Goal: Check status: Check status

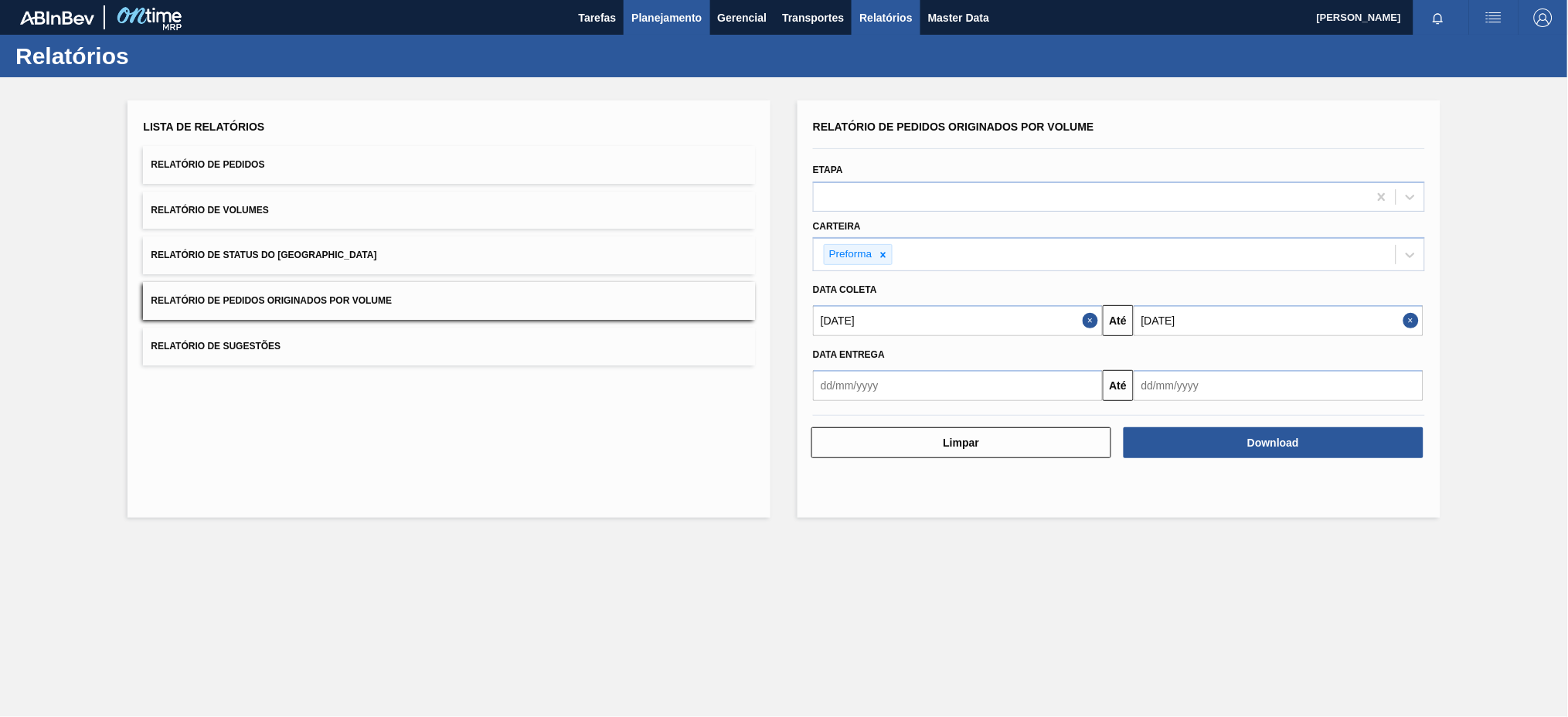
click at [662, 9] on span "Planejamento" at bounding box center [666, 18] width 70 height 19
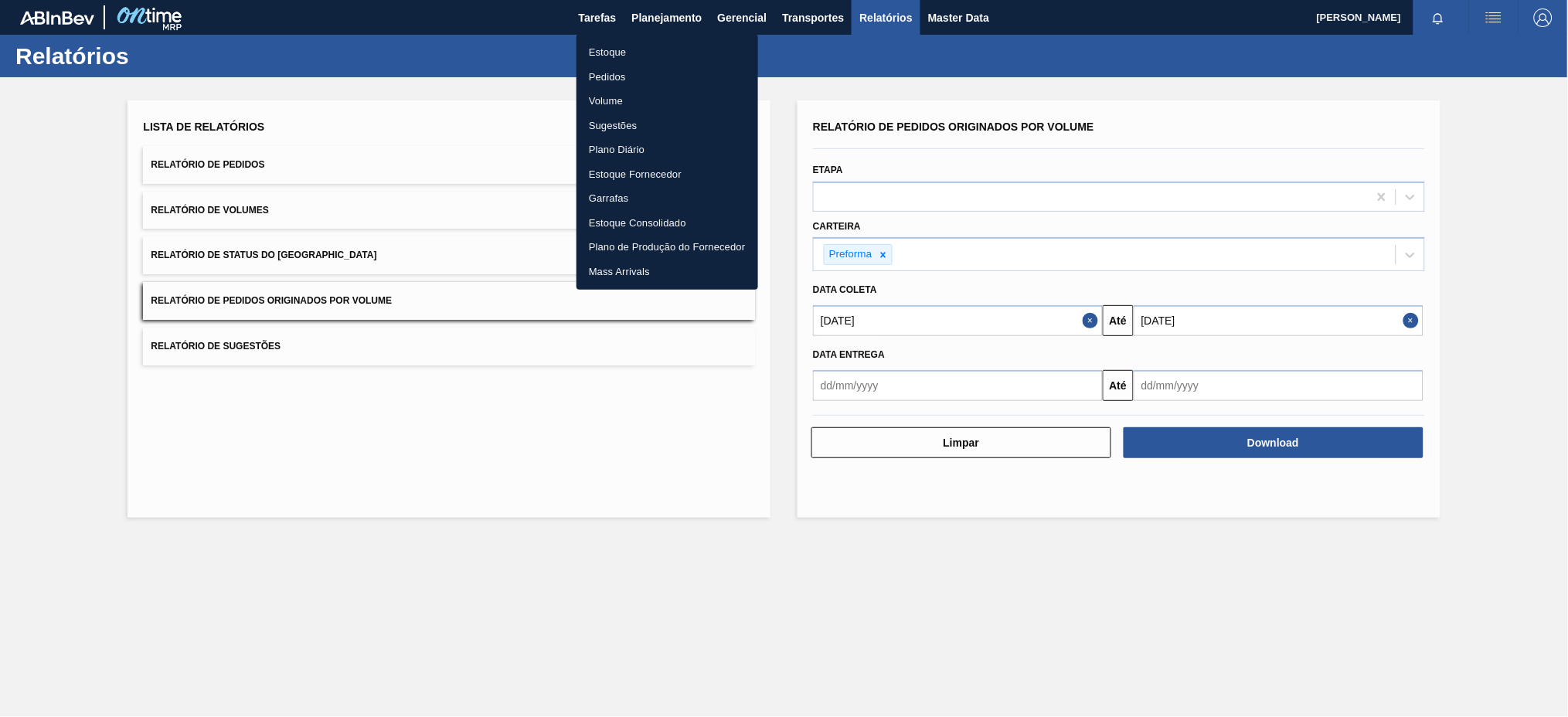
click at [611, 69] on li "Pedidos" at bounding box center [668, 77] width 181 height 25
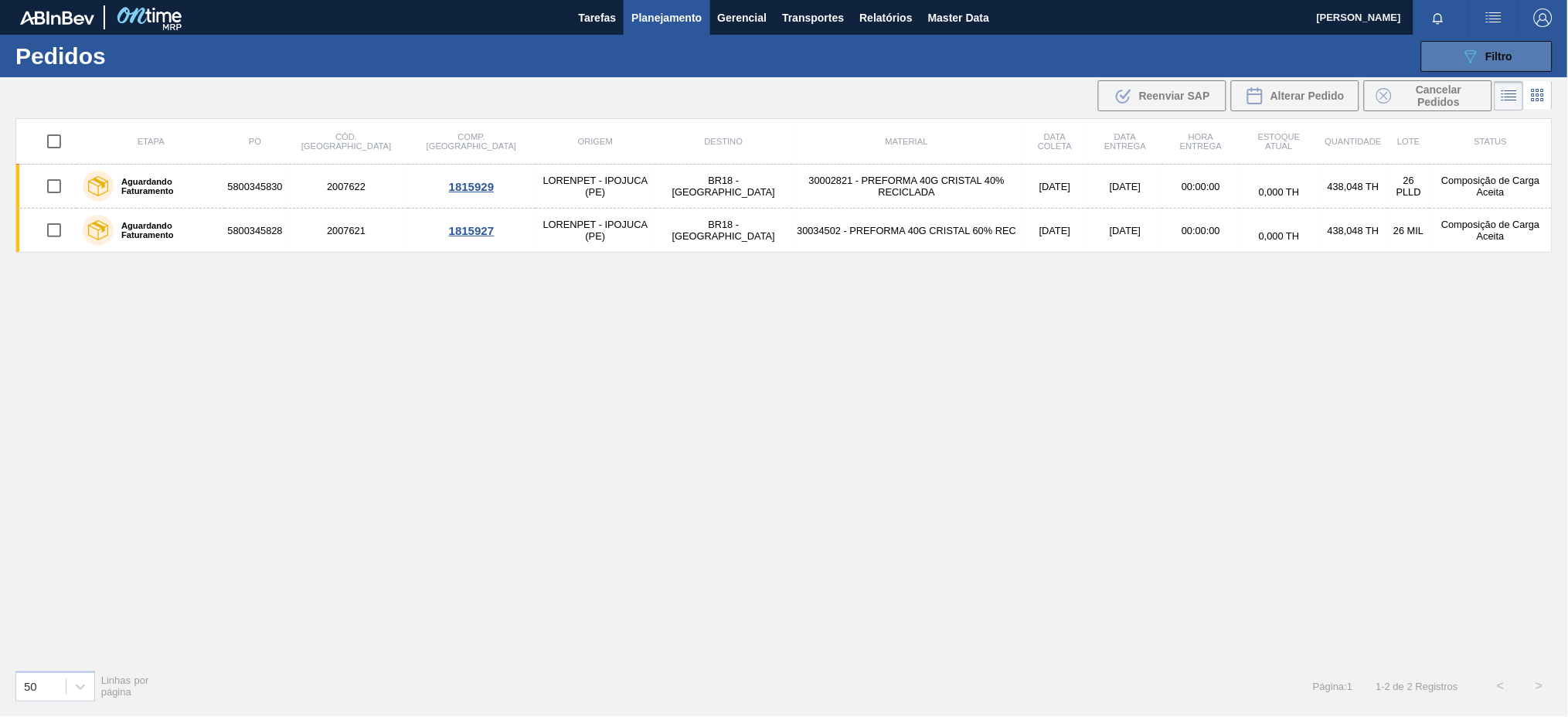
click at [1481, 51] on div "089F7B8B-B2A5-4AFE-B5C0-19BA573D28AC Filtro" at bounding box center [1487, 56] width 52 height 19
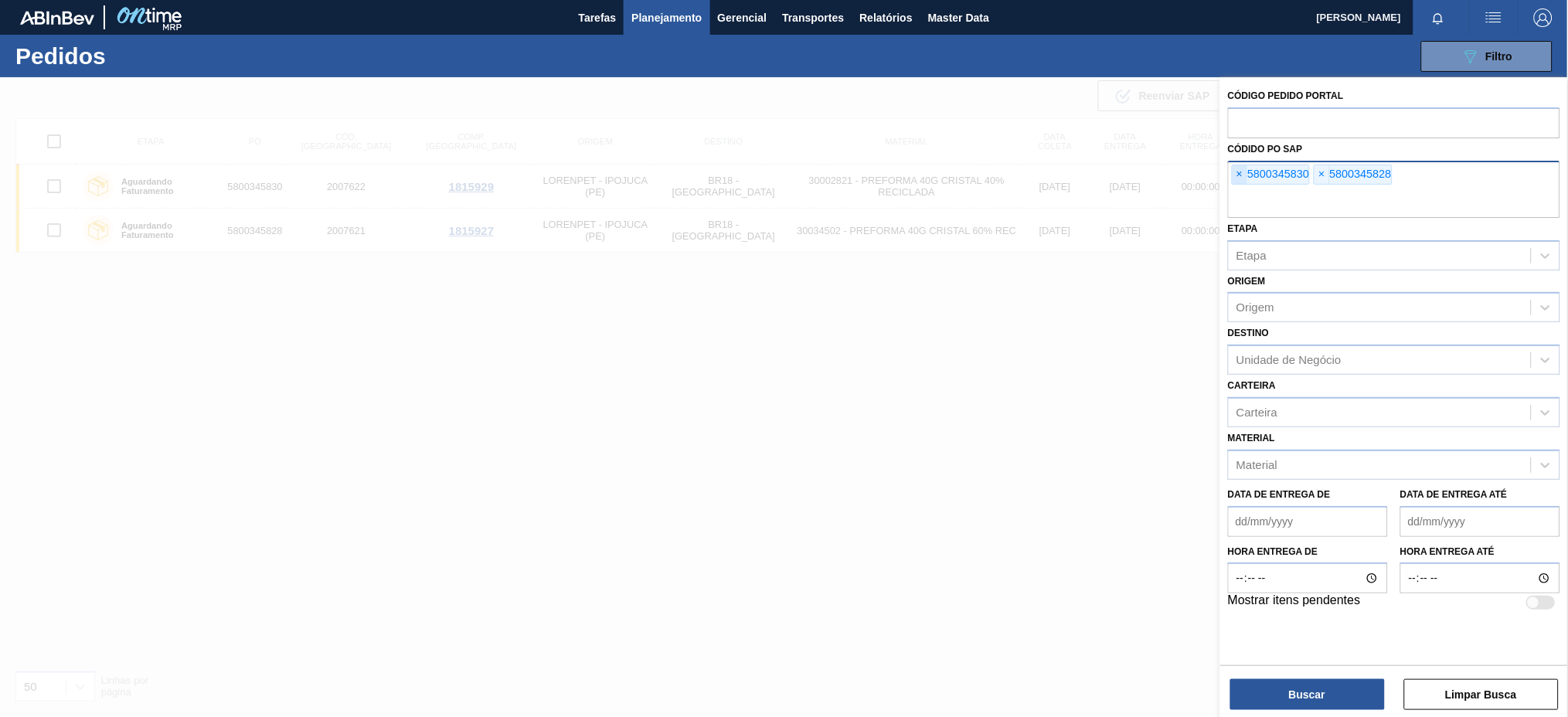
click at [1234, 180] on span "×" at bounding box center [1240, 174] width 15 height 19
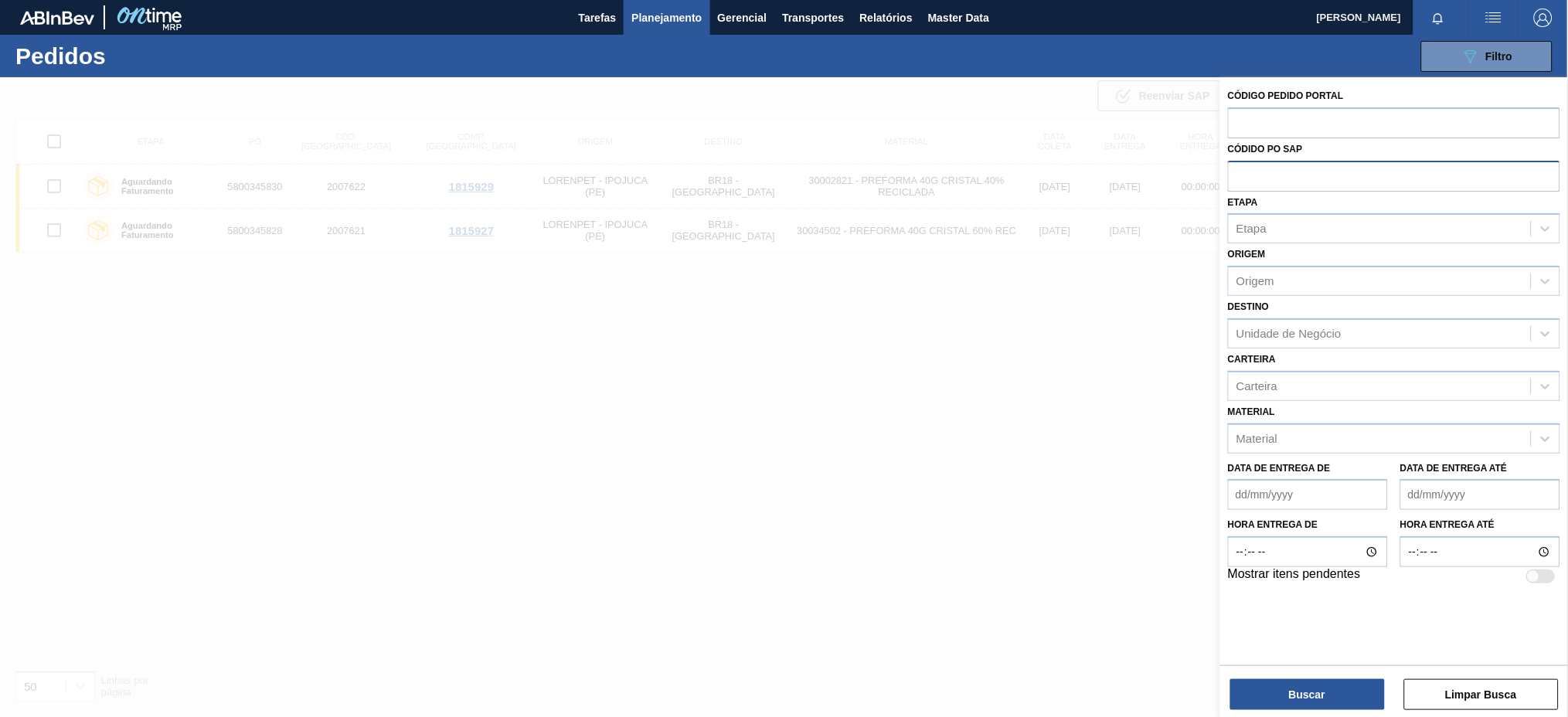
click at [1234, 180] on input "text" at bounding box center [1395, 175] width 332 height 29
paste input "5800339987"
type input "5800339987"
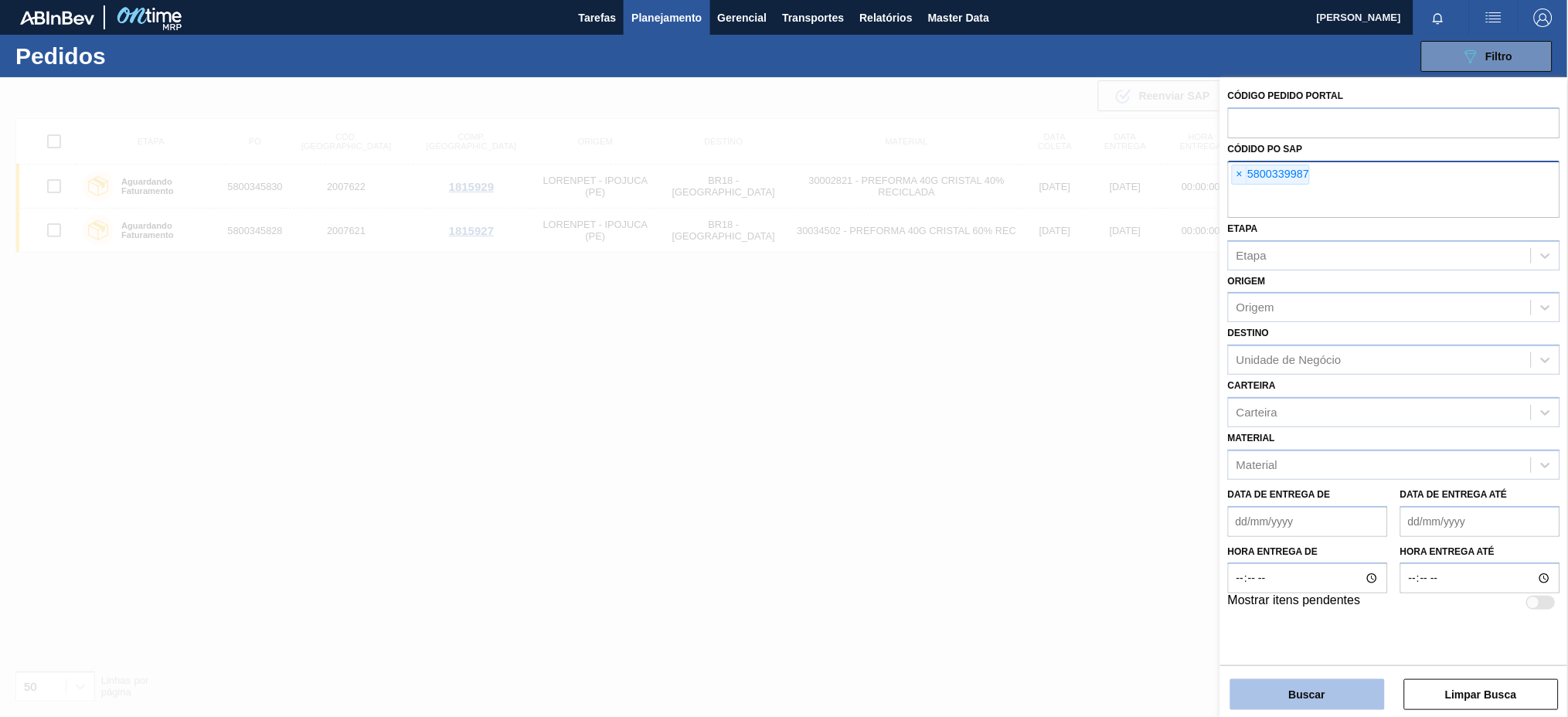
click at [1263, 702] on button "Buscar" at bounding box center [1308, 694] width 155 height 31
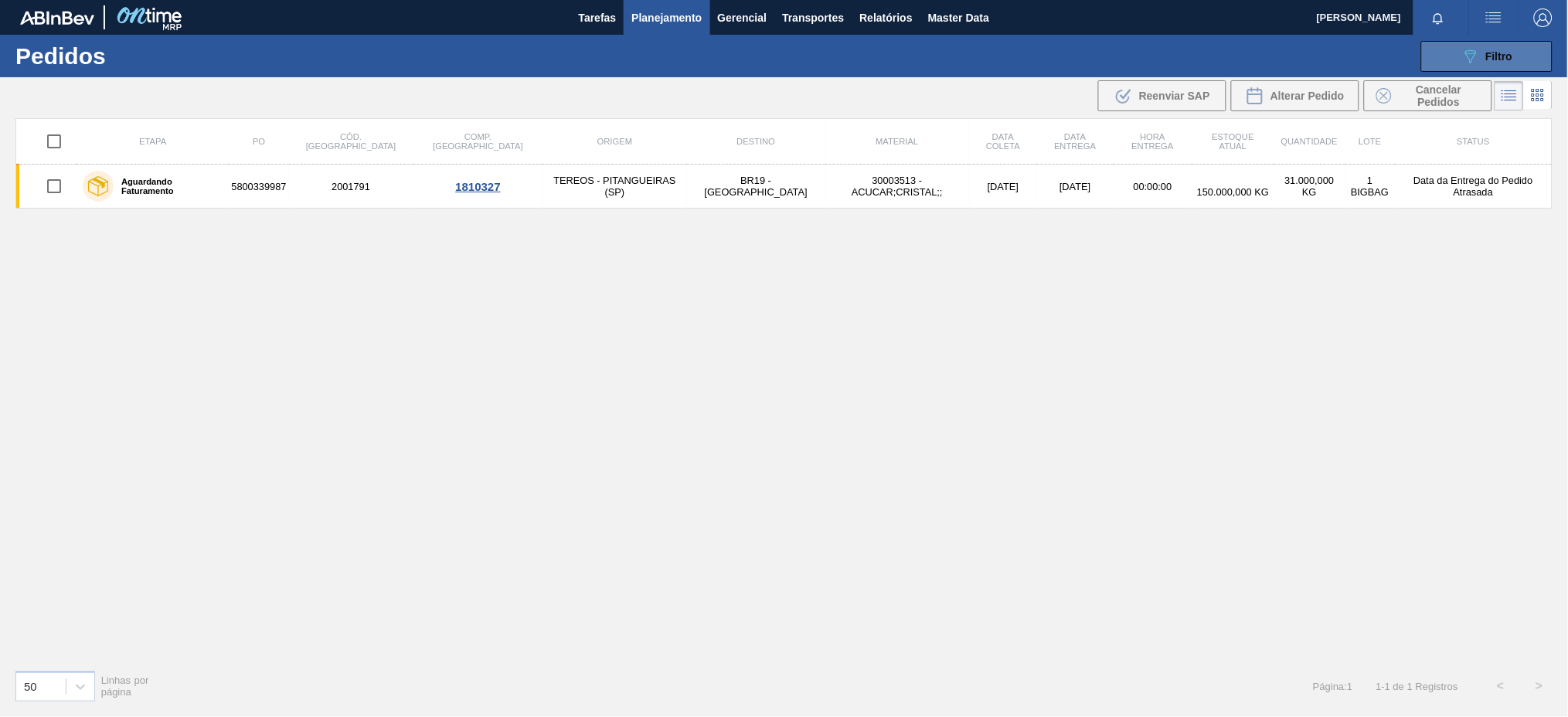
click at [1483, 56] on div "089F7B8B-B2A5-4AFE-B5C0-19BA573D28AC Filtro" at bounding box center [1487, 56] width 52 height 19
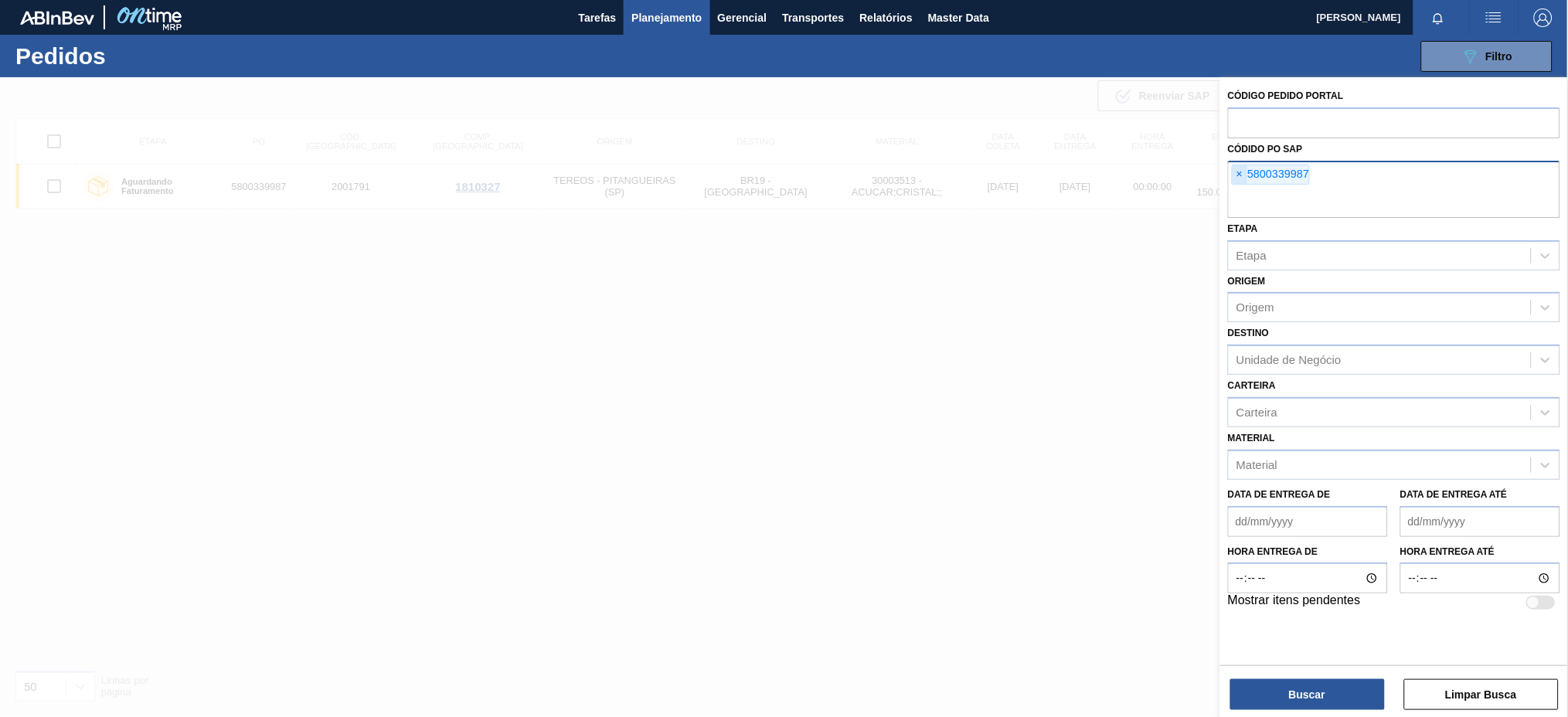
click at [1237, 175] on span "×" at bounding box center [1240, 174] width 15 height 19
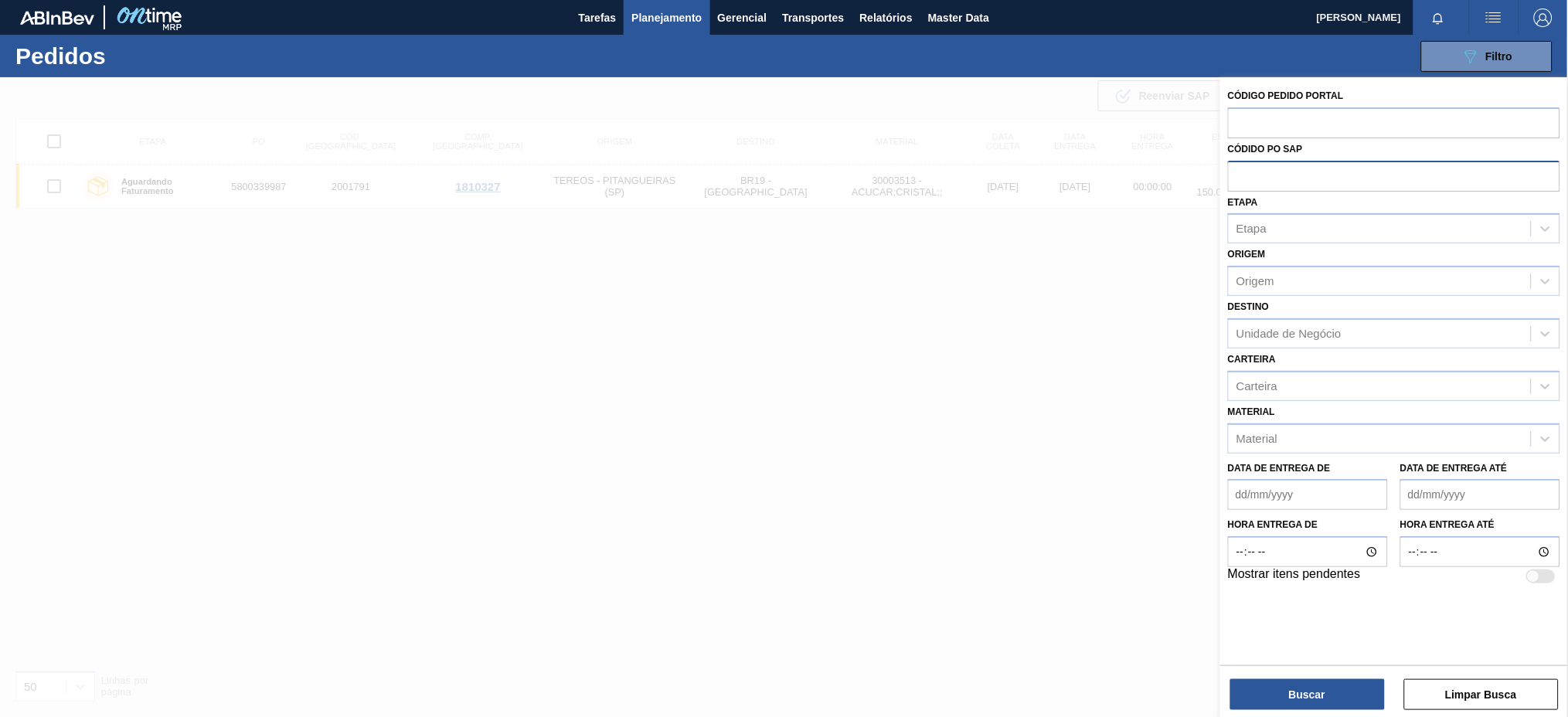
paste input "5800339987"
type input "5800339987"
click at [1292, 693] on button "Buscar" at bounding box center [1308, 694] width 155 height 31
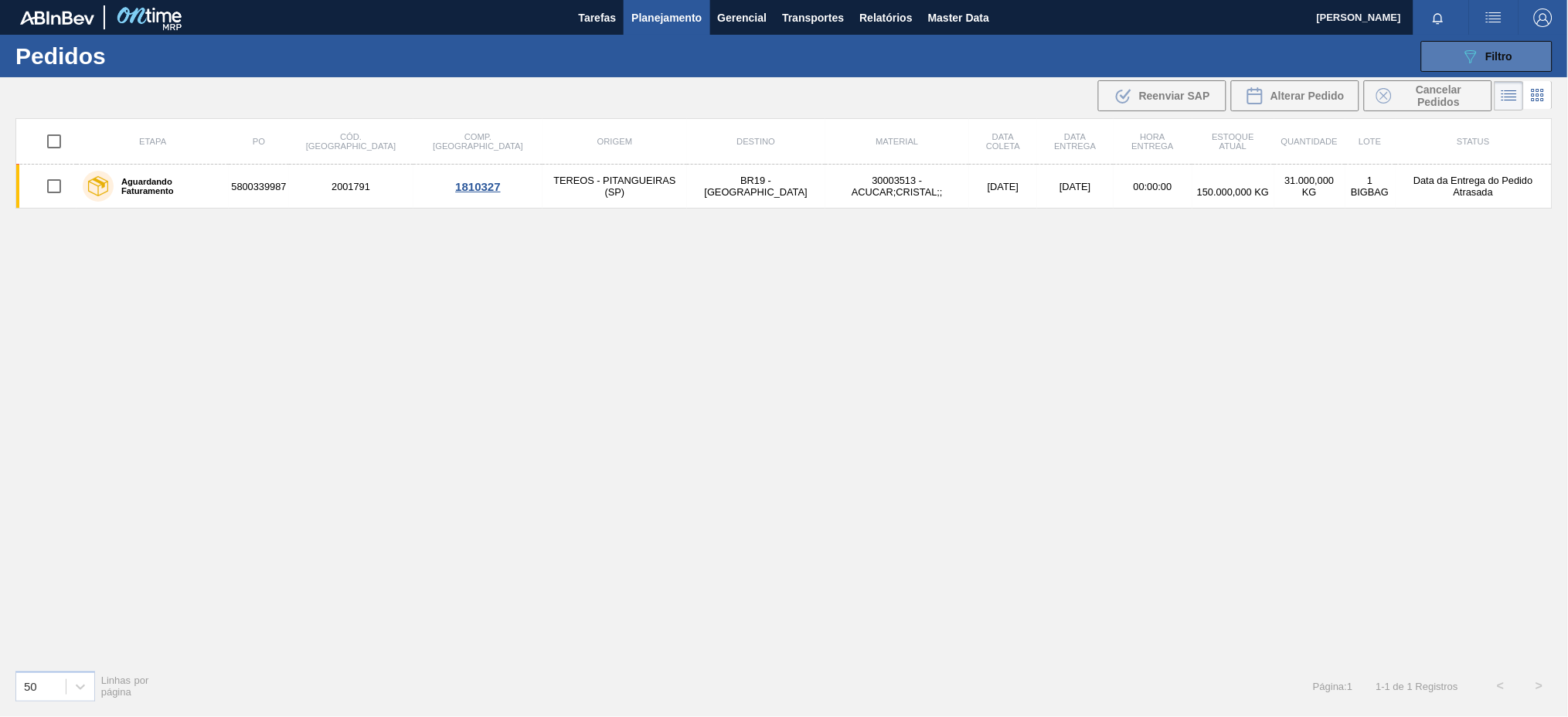
click at [1475, 41] on button "089F7B8B-B2A5-4AFE-B5C0-19BA573D28AC Filtro" at bounding box center [1487, 56] width 132 height 31
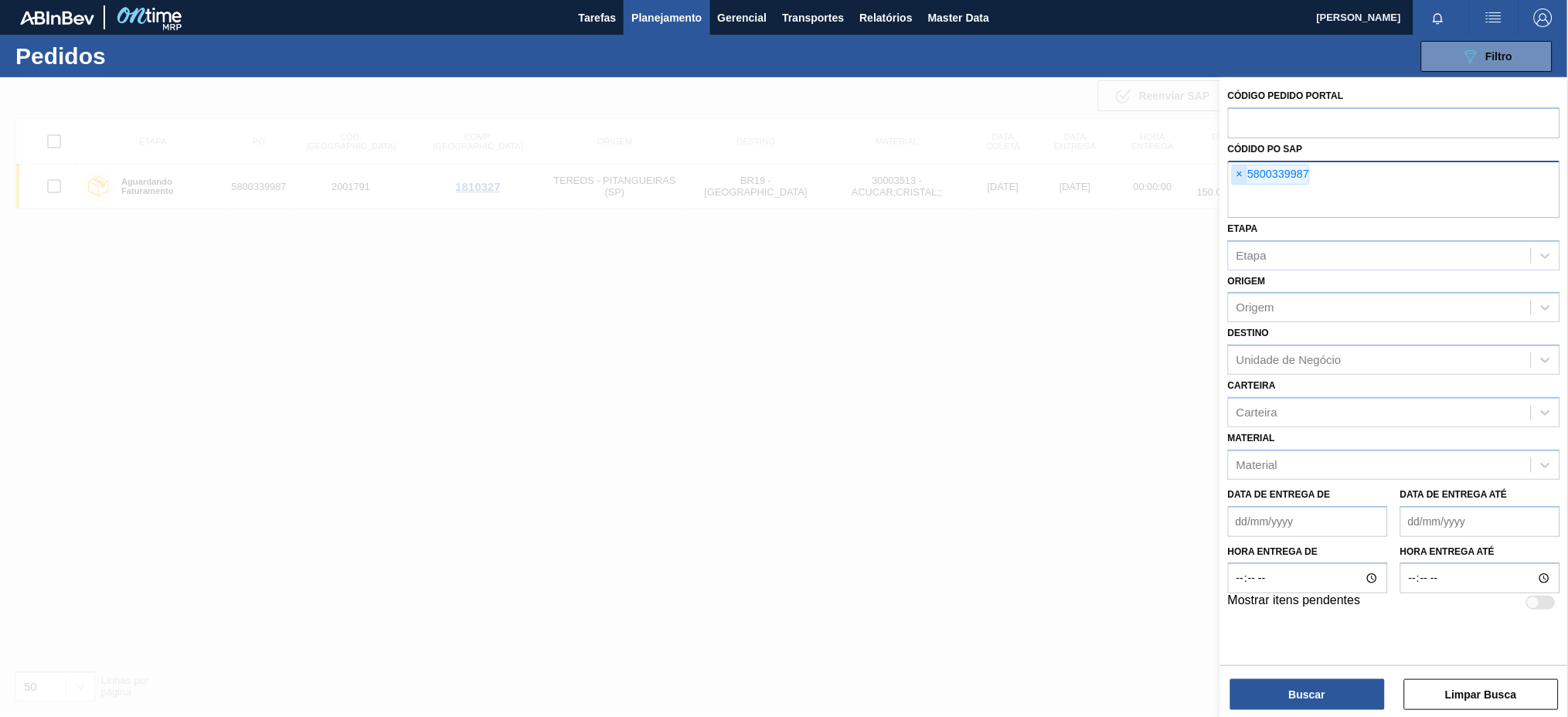
click at [1233, 179] on span "×" at bounding box center [1240, 174] width 15 height 19
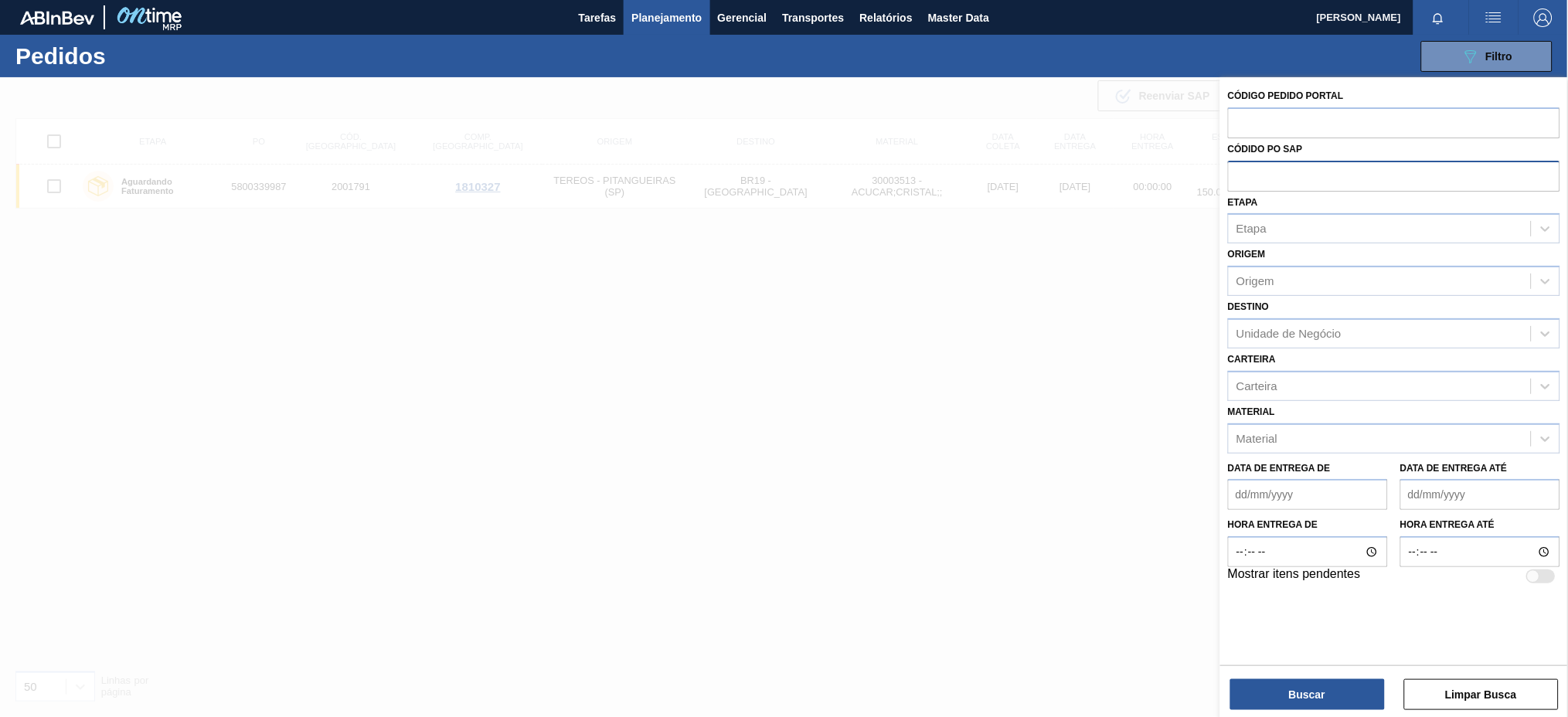
paste input "5800346597"
type input "5800346597"
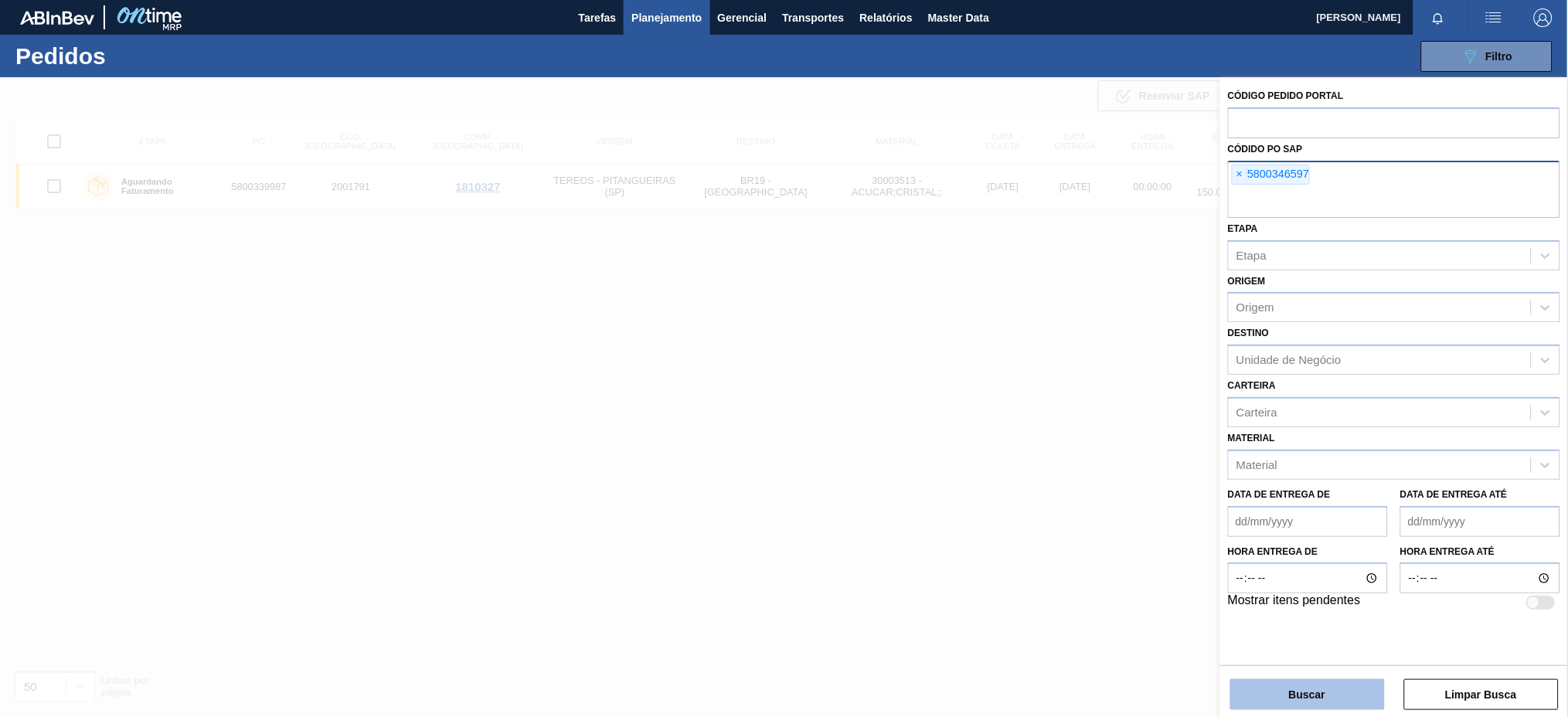
click at [1292, 687] on button "Buscar" at bounding box center [1308, 694] width 155 height 31
